Goal: Task Accomplishment & Management: Use online tool/utility

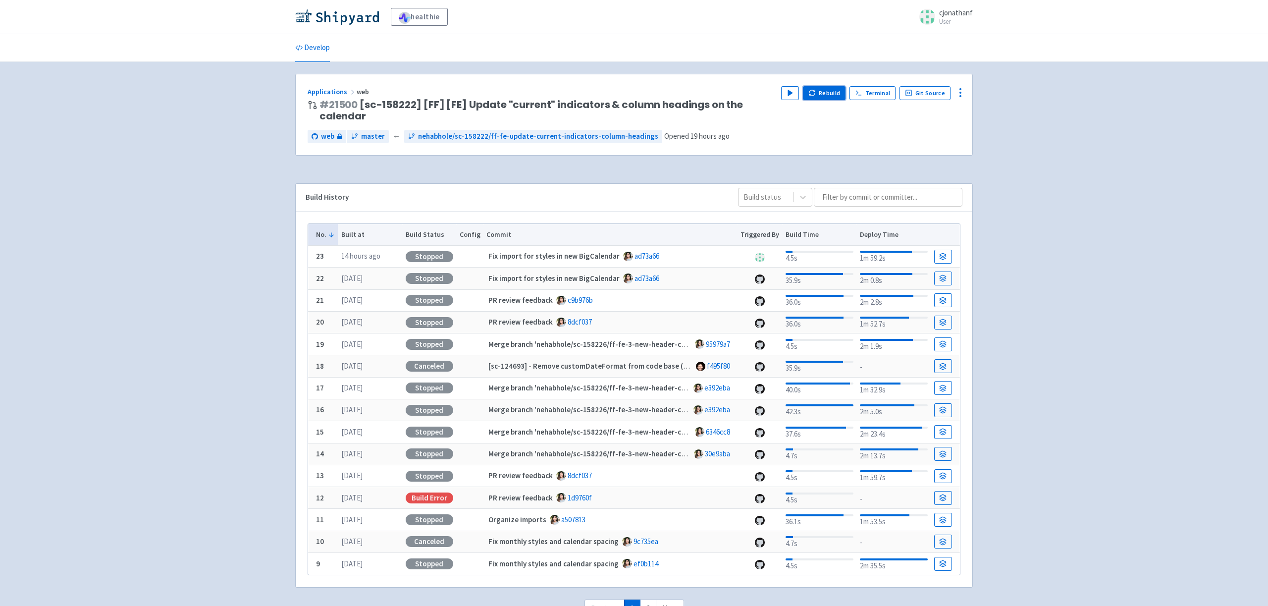
click at [832, 92] on button "Rebuild" at bounding box center [824, 93] width 43 height 14
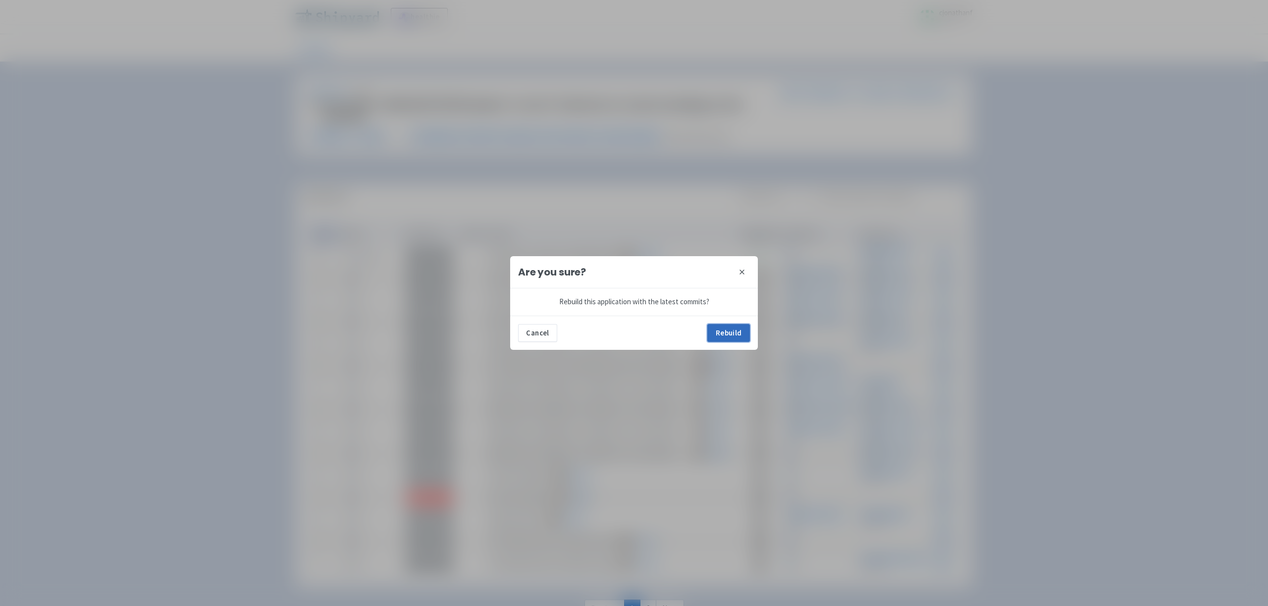
click at [730, 329] on button "Rebuild" at bounding box center [728, 333] width 43 height 18
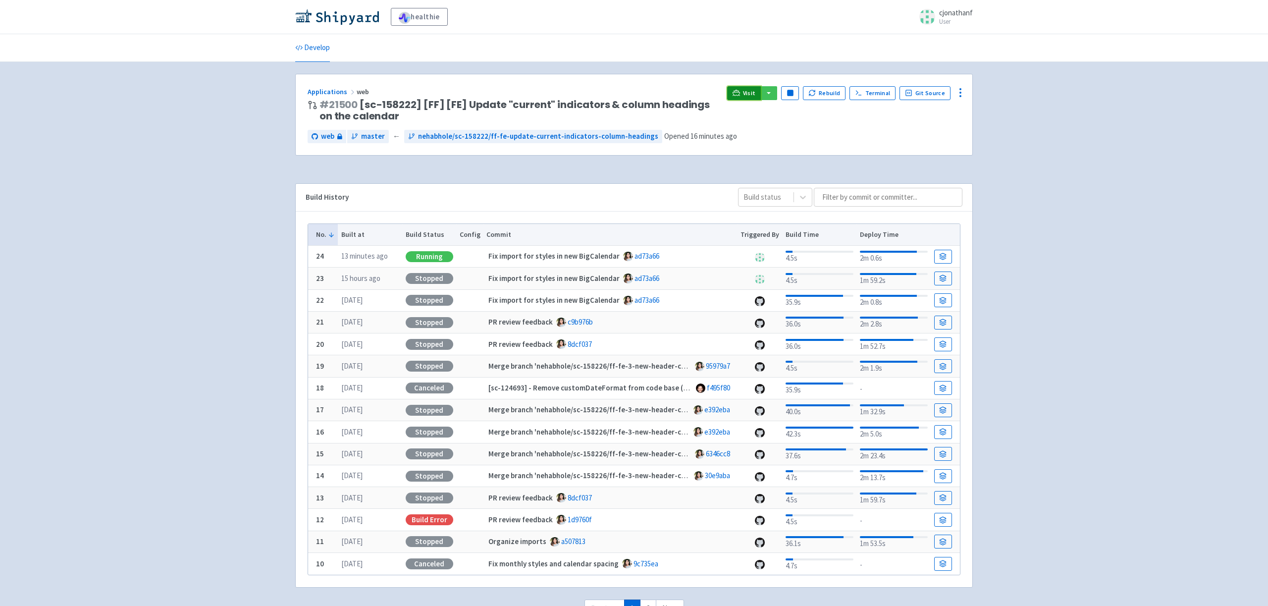
click at [747, 93] on link "Visit" at bounding box center [744, 93] width 34 height 14
